Goal: Task Accomplishment & Management: Complete application form

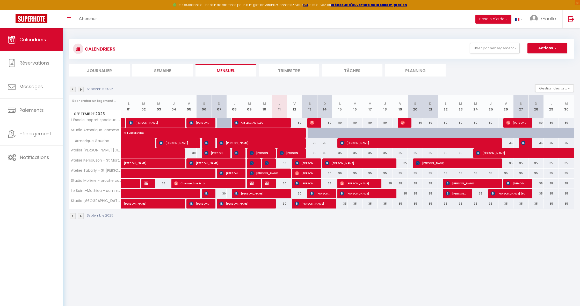
click at [311, 131] on div at bounding box center [315, 133] width 15 height 10
type input "35"
type input "[PERSON_NAME] 13 Septembre 2025"
type input "Dim 14 Septembre 2025"
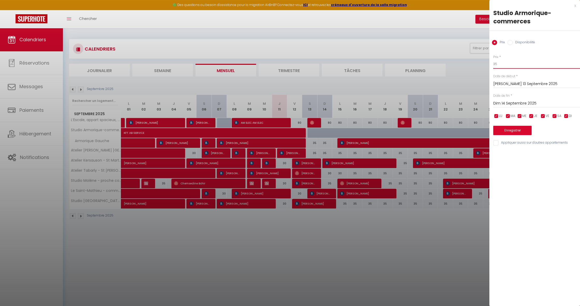
drag, startPoint x: 499, startPoint y: 64, endPoint x: 479, endPoint y: 62, distance: 20.0
click at [478, 62] on body "🟢 Des questions ou besoin d'assistance pour la migration AirBnB? Connectez-vous…" at bounding box center [290, 181] width 580 height 306
type input "27"
click at [507, 101] on input "Dim 14 Septembre 2025" at bounding box center [537, 103] width 87 height 7
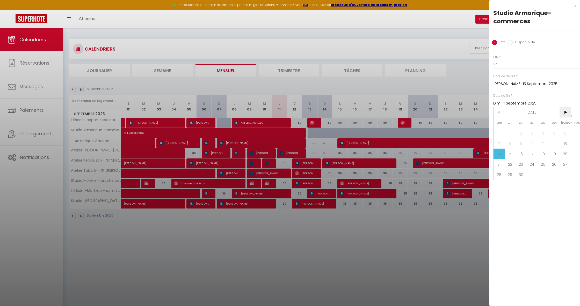
click at [563, 112] on span ">" at bounding box center [565, 112] width 11 height 10
click at [563, 144] on span "11" at bounding box center [565, 143] width 11 height 10
type input "[PERSON_NAME] 11 Octobre 2025"
click at [510, 129] on button "Enregistrer" at bounding box center [513, 130] width 38 height 9
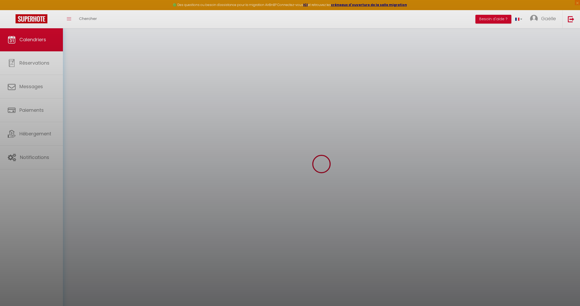
select select
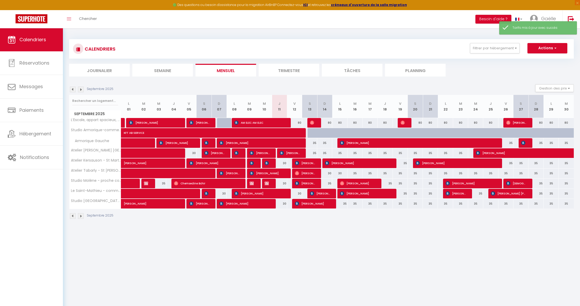
click at [263, 134] on span "KFT AB SERVICE" at bounding box center [195, 130] width 143 height 10
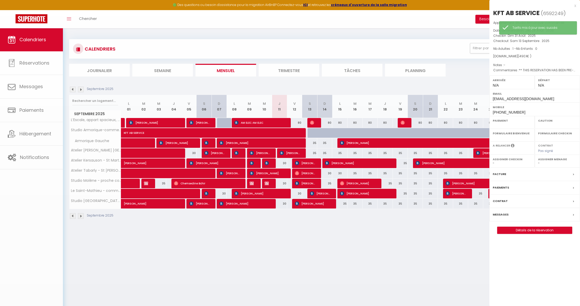
select select "OK"
select select "0"
select select "1"
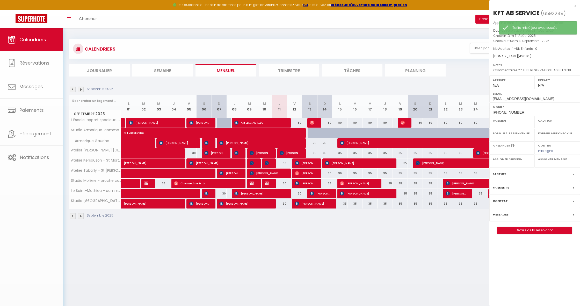
select select
select select "13285"
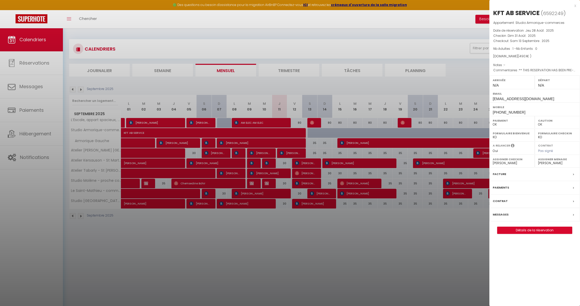
drag, startPoint x: 541, startPoint y: 12, endPoint x: 494, endPoint y: 12, distance: 46.9
click at [494, 12] on h2 "KFT AB SERVICE ( 6592249 )" at bounding box center [535, 13] width 83 height 9
copy h2 "KFT AB SERVICE"
click at [553, 228] on link "Détails de la réservation" at bounding box center [535, 230] width 75 height 7
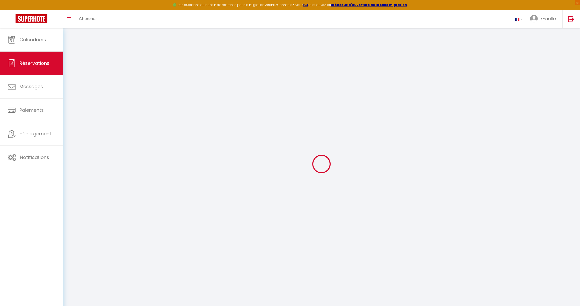
select select
checkbox input "false"
select select
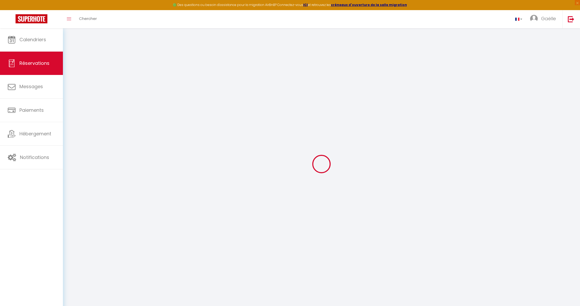
checkbox input "false"
select select
checkbox input "false"
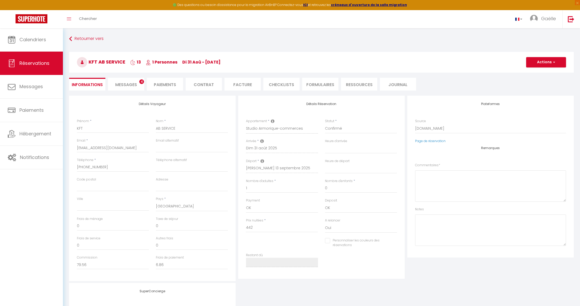
select select
checkbox input "false"
type textarea "** THIS RESERVATION HAS BEEN PRE-PAID ** Reservation has a cancellation grace p…"
type input "26"
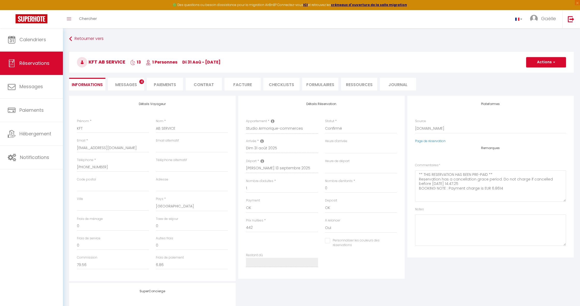
type input "22.1"
select select
checkbox input "false"
select select
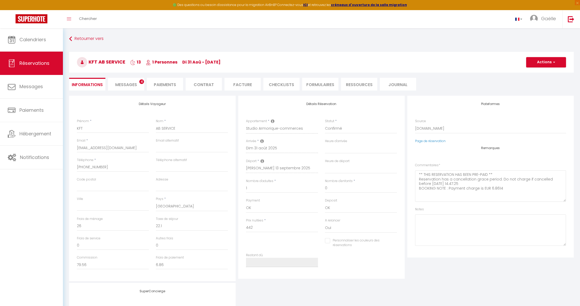
select select
click at [86, 37] on link "Retourner vers" at bounding box center [321, 38] width 505 height 9
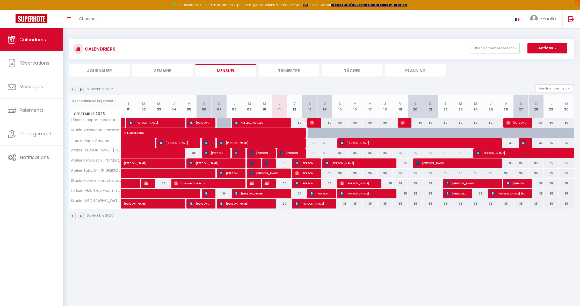
click at [311, 133] on div at bounding box center [315, 133] width 15 height 10
type input "27"
type input "[PERSON_NAME] 13 Septembre 2025"
type input "Dim 14 Septembre 2025"
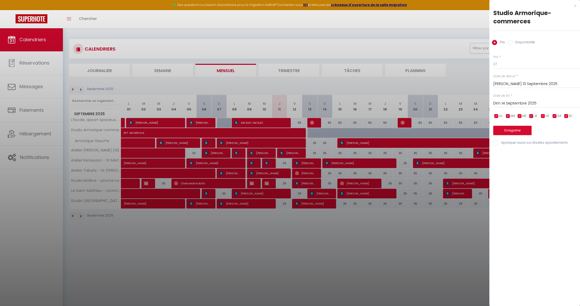
click at [513, 41] on input "Disponibilité" at bounding box center [510, 42] width 5 height 5
radio input "true"
radio input "false"
click at [513, 104] on input "Dim 14 Septembre 2025" at bounding box center [537, 104] width 87 height 7
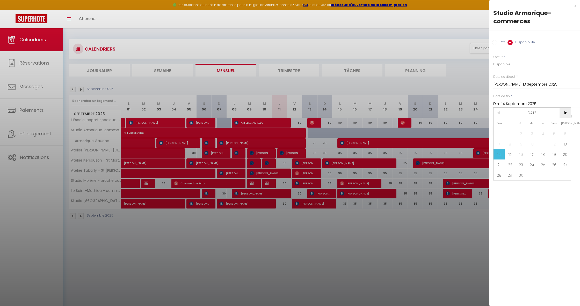
click at [564, 113] on span ">" at bounding box center [565, 113] width 11 height 10
click at [566, 144] on span "11" at bounding box center [565, 144] width 11 height 10
type input "[PERSON_NAME] 11 Octobre 2025"
click at [515, 131] on button "Enregistrer" at bounding box center [513, 130] width 38 height 9
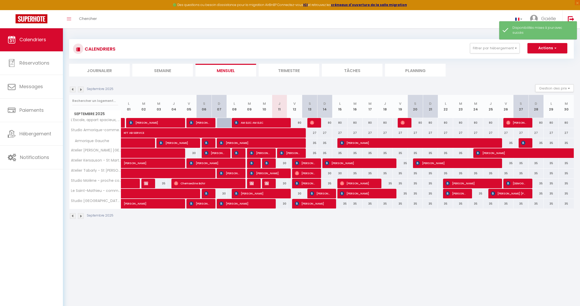
click at [556, 49] on span "button" at bounding box center [555, 47] width 3 height 5
click at [548, 58] on link "Nouvelle réservation" at bounding box center [542, 60] width 45 height 8
select select
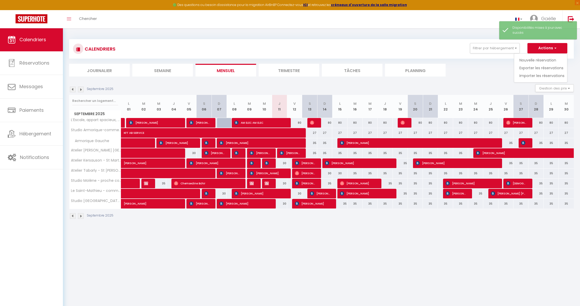
select select
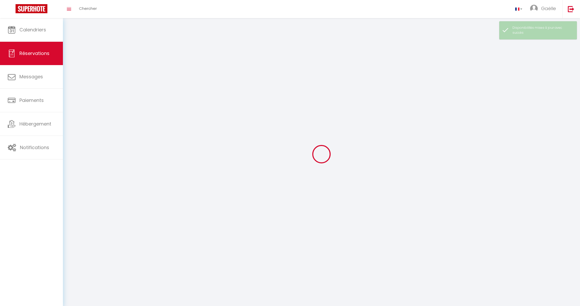
select select
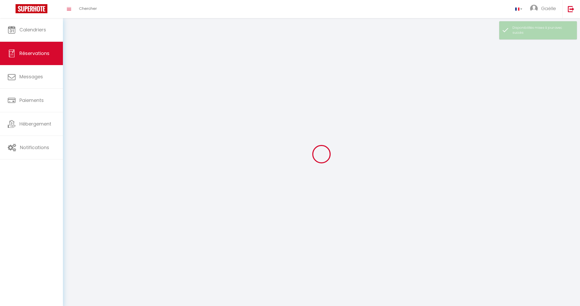
select select
checkbox input "false"
select select
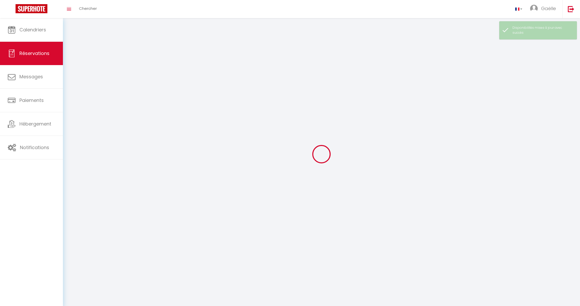
select select
checkbox input "false"
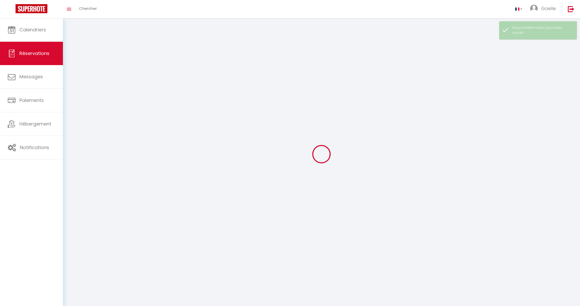
select select
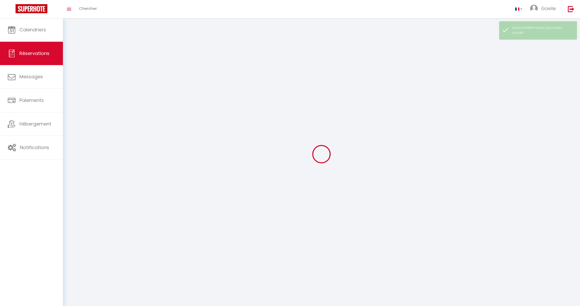
select select
checkbox input "false"
select select
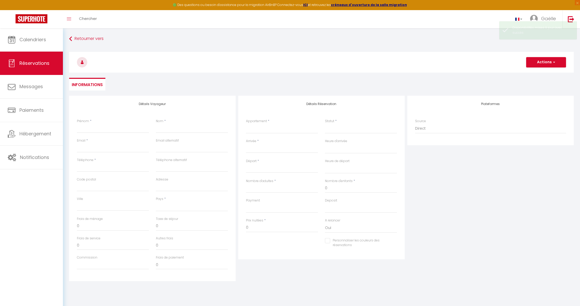
select select
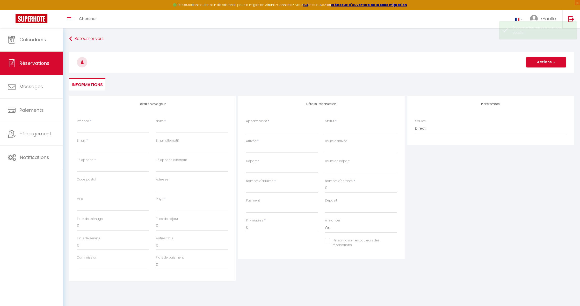
checkbox input "false"
select select
paste input "KFT AB SERVICE"
type input "KFT AB SERVICE"
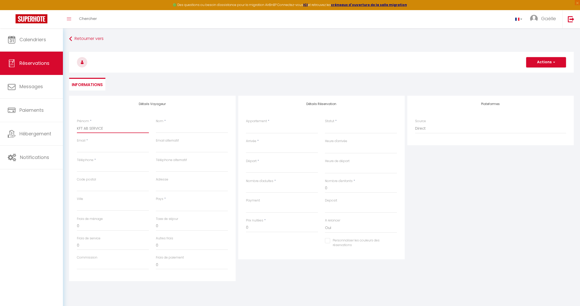
select select
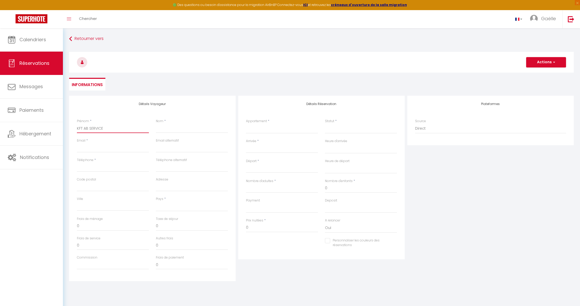
select select
checkbox input "false"
type input "KFT AB SERVICE"
paste input "KFT AB SERVICE"
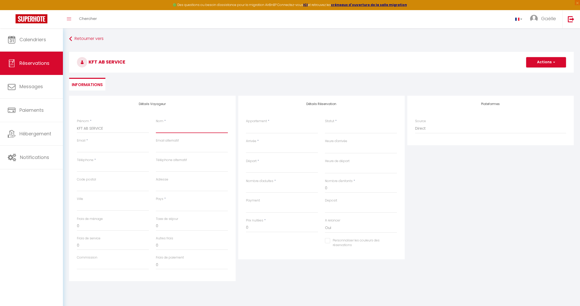
type input "KFT AB SERVICE"
select select
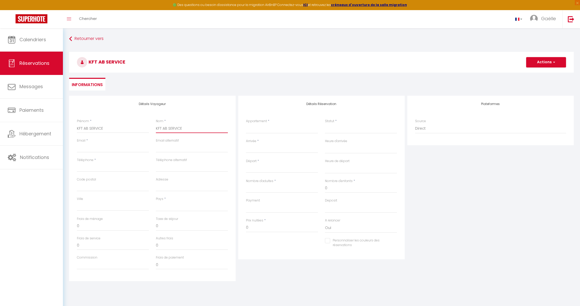
select select
checkbox input "false"
type input "KFT AB SERVICE"
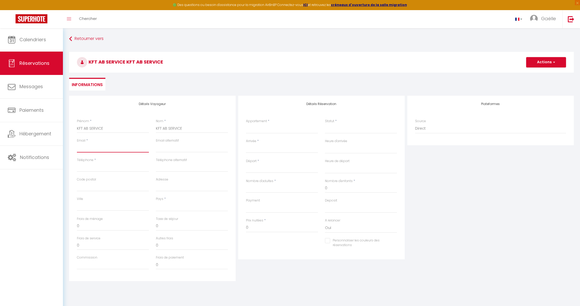
type input "g"
select select
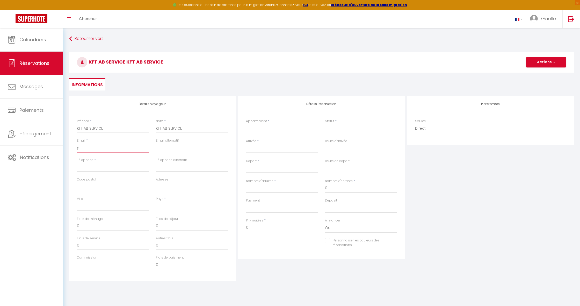
select select
checkbox input "false"
type input "gl"
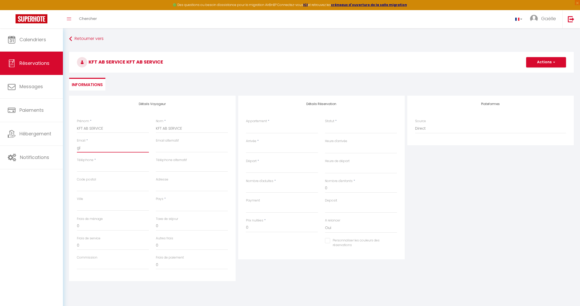
select select
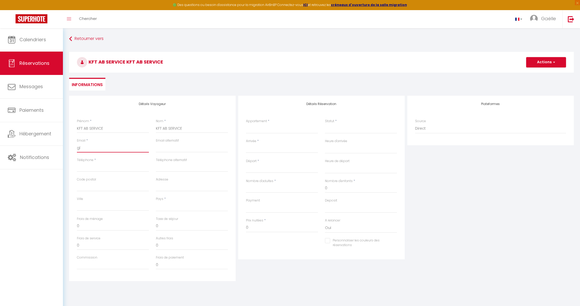
select select
checkbox input "false"
type input "gla"
select select
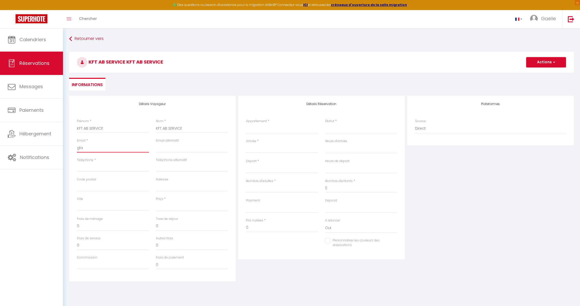
select select
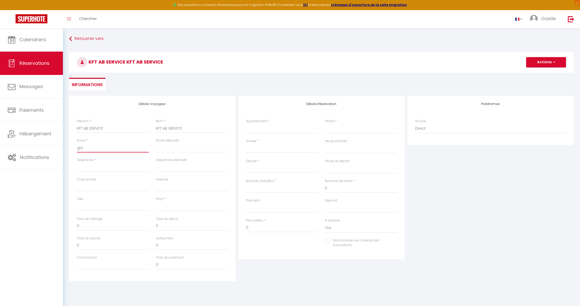
select select
checkbox input "false"
type input "glar"
select select
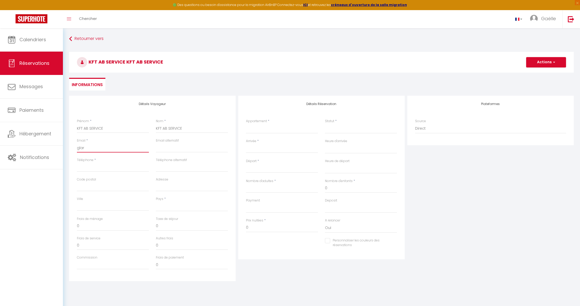
select select
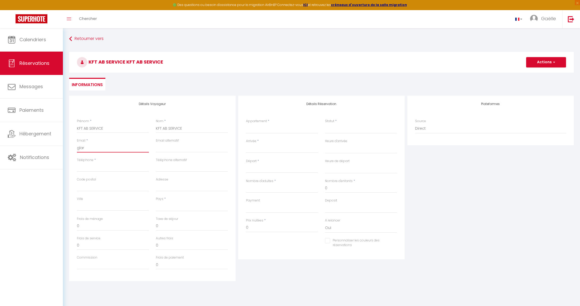
checkbox input "false"
type input "glarn"
select select
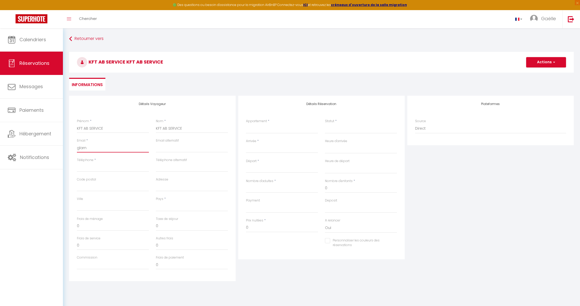
select select
checkbox input "false"
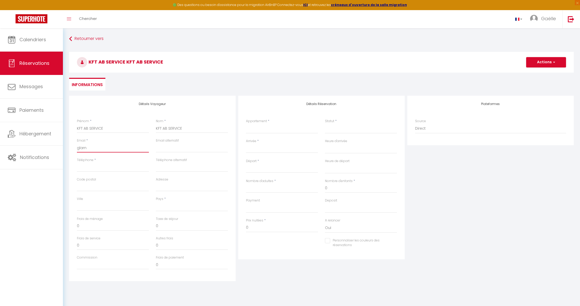
type input "glarni"
select select
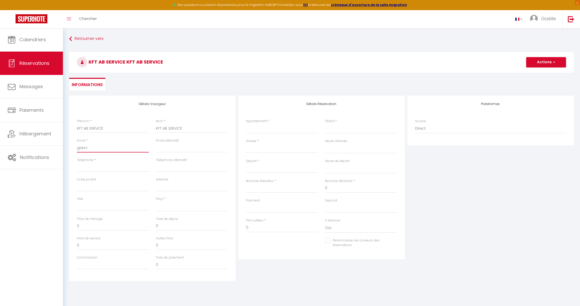
select select
checkbox input "false"
type input "glarnic"
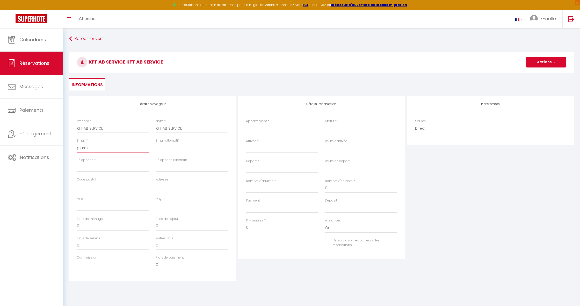
select select
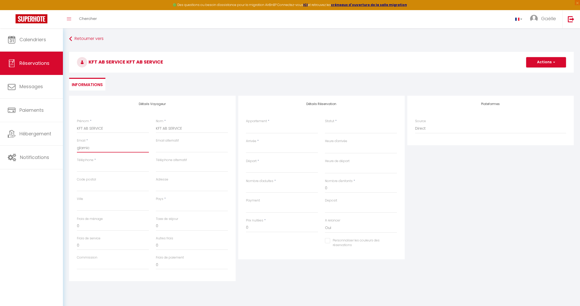
select select
checkbox input "false"
type input "glarnico"
select select
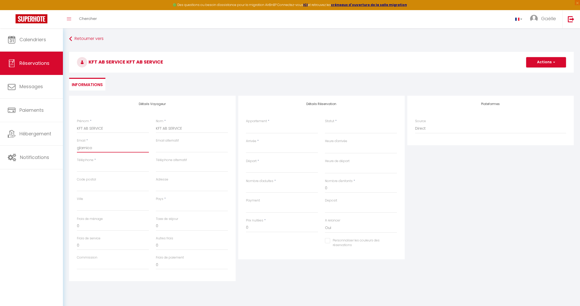
select select
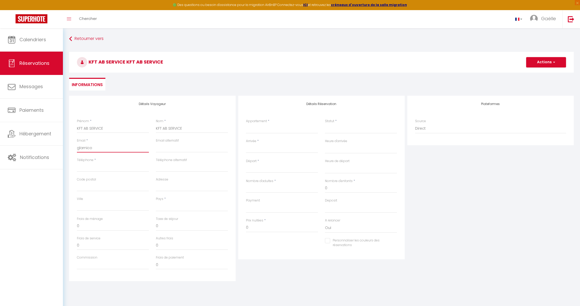
select select
checkbox input "false"
type input "glarnicol"
select select
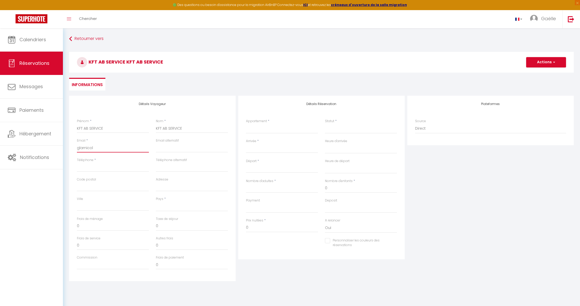
select select
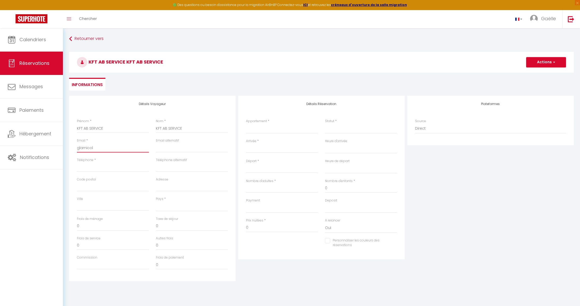
checkbox input "false"
type input "glarnicol@"
select select
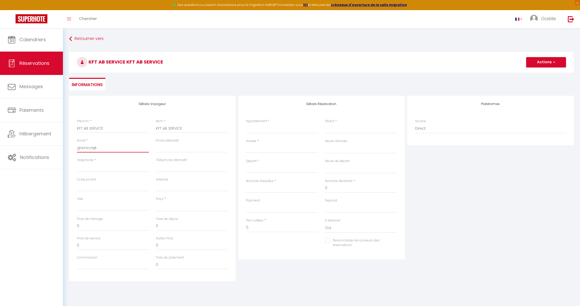
select select
checkbox input "false"
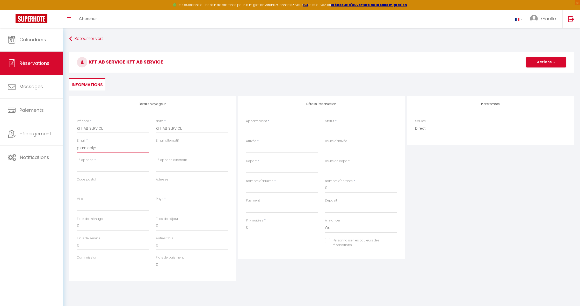
type input "glarnicol@g"
select select
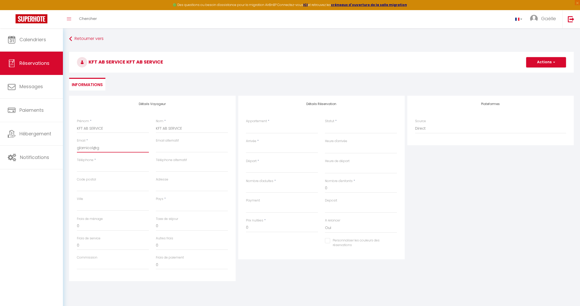
select select
checkbox input "false"
type input "glarnicol@gm"
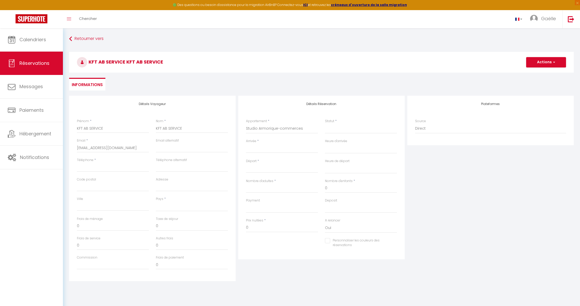
click at [257, 147] on input "Arrivée" at bounding box center [282, 148] width 72 height 7
click at [317, 189] on span "13" at bounding box center [318, 188] width 11 height 10
click at [286, 168] on input "Dim 14 Septembre 2025" at bounding box center [282, 168] width 72 height 7
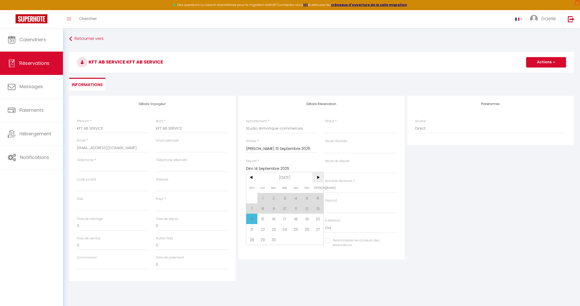
click at [320, 176] on span ">" at bounding box center [318, 177] width 11 height 10
click at [317, 209] on span "11" at bounding box center [318, 208] width 11 height 10
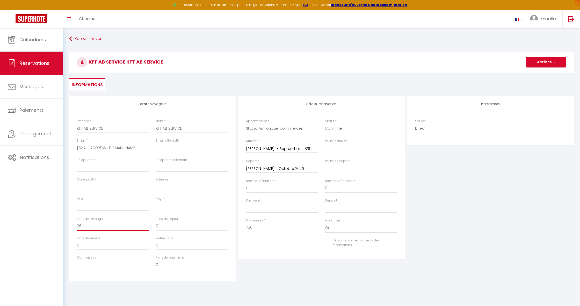
drag, startPoint x: 88, startPoint y: 224, endPoint x: 66, endPoint y: 220, distance: 22.6
click at [66, 220] on div "Détails Voyageur Prénom * KFT AB SERVICE Nom * KFT AB SERVICE Email * [EMAIL_AD…" at bounding box center [322, 193] width 512 height 195
click at [560, 62] on button "Actions" at bounding box center [547, 62] width 40 height 10
click at [547, 72] on link "Enregistrer" at bounding box center [541, 73] width 41 height 7
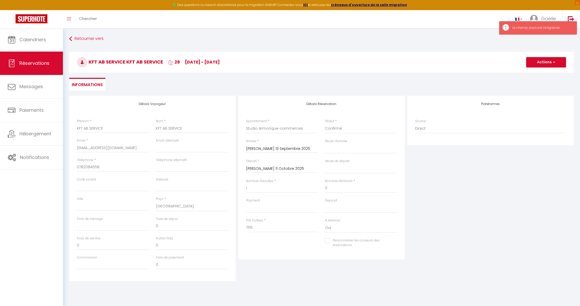
click at [547, 64] on button "Actions" at bounding box center [547, 62] width 40 height 10
click at [542, 73] on link "Enregistrer" at bounding box center [541, 73] width 41 height 7
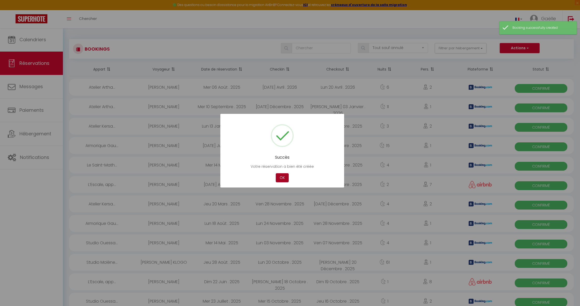
click at [280, 176] on button "OK" at bounding box center [282, 177] width 13 height 9
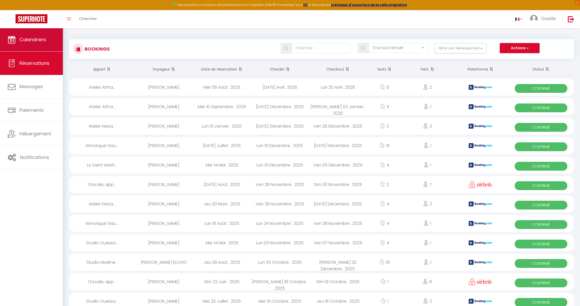
click at [39, 41] on span "Calendriers" at bounding box center [32, 39] width 27 height 6
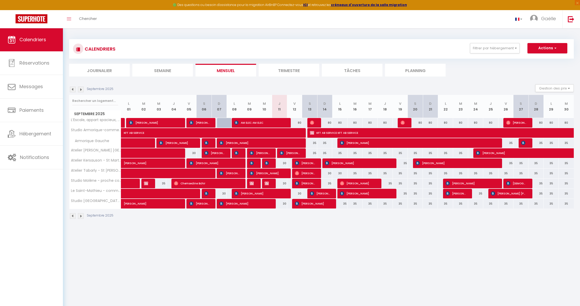
click at [330, 134] on span "KFT AB SERVICE KFT AB SERVICE" at bounding box center [477, 133] width 334 height 10
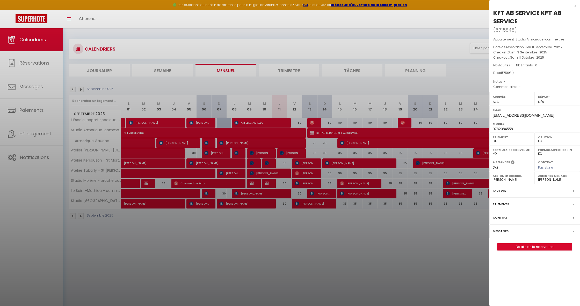
click at [548, 245] on link "Détails de la réservation" at bounding box center [535, 246] width 75 height 7
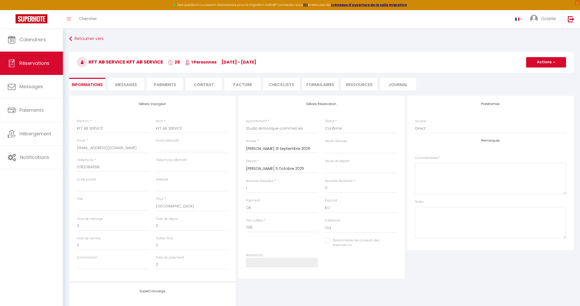
click at [159, 84] on li "Paiements" at bounding box center [165, 84] width 36 height 13
